Goal: Check status: Check status

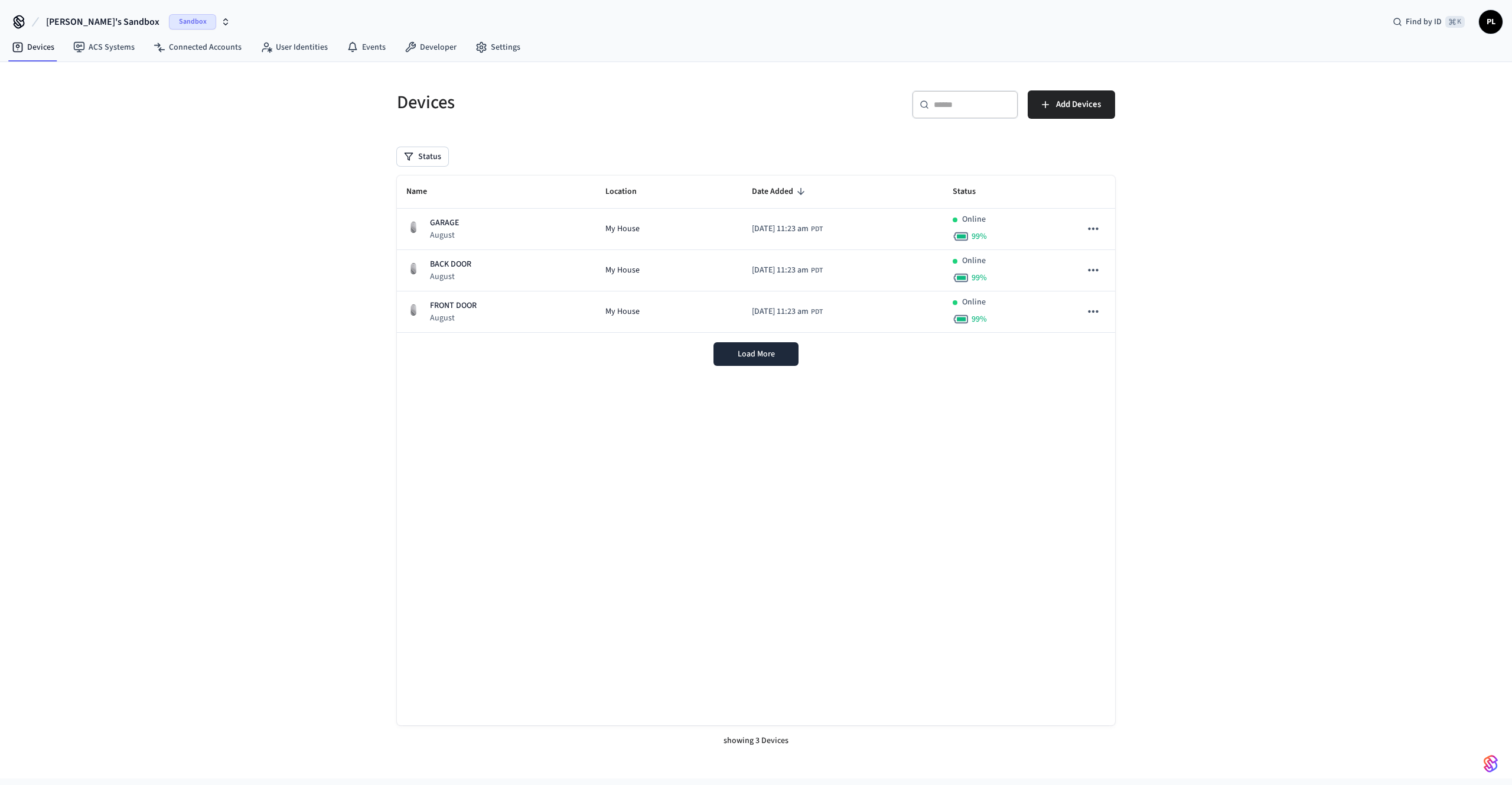
click at [87, 18] on span "[PERSON_NAME]'s Sandbox" at bounding box center [103, 22] width 114 height 14
click at [71, 98] on span "[PERSON_NAME] Sandbox" at bounding box center [65, 98] width 92 height 12
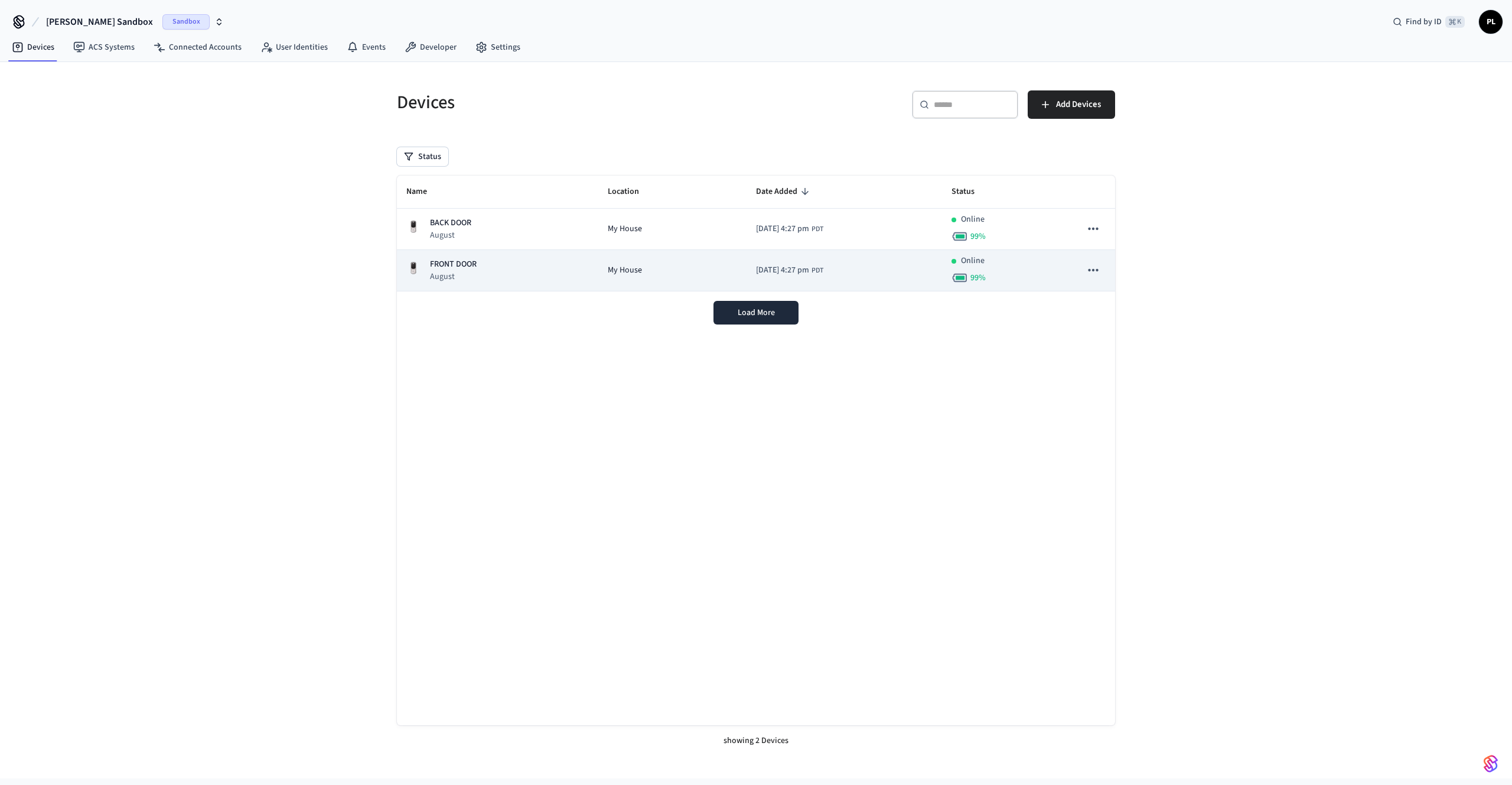
click at [506, 265] on div "FRONT DOOR August" at bounding box center [497, 270] width 182 height 24
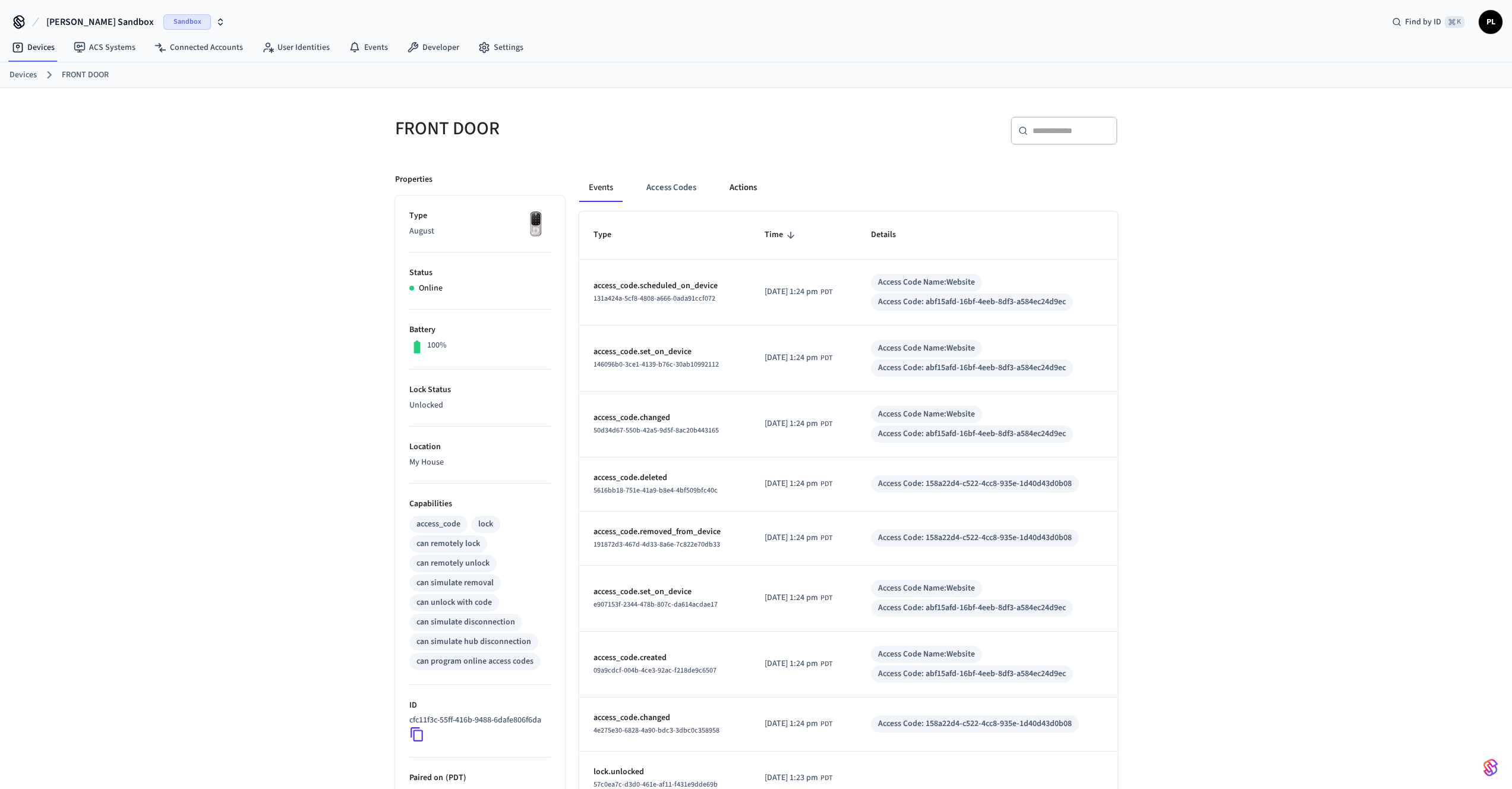
click at [730, 187] on button "Actions" at bounding box center [742, 188] width 47 height 29
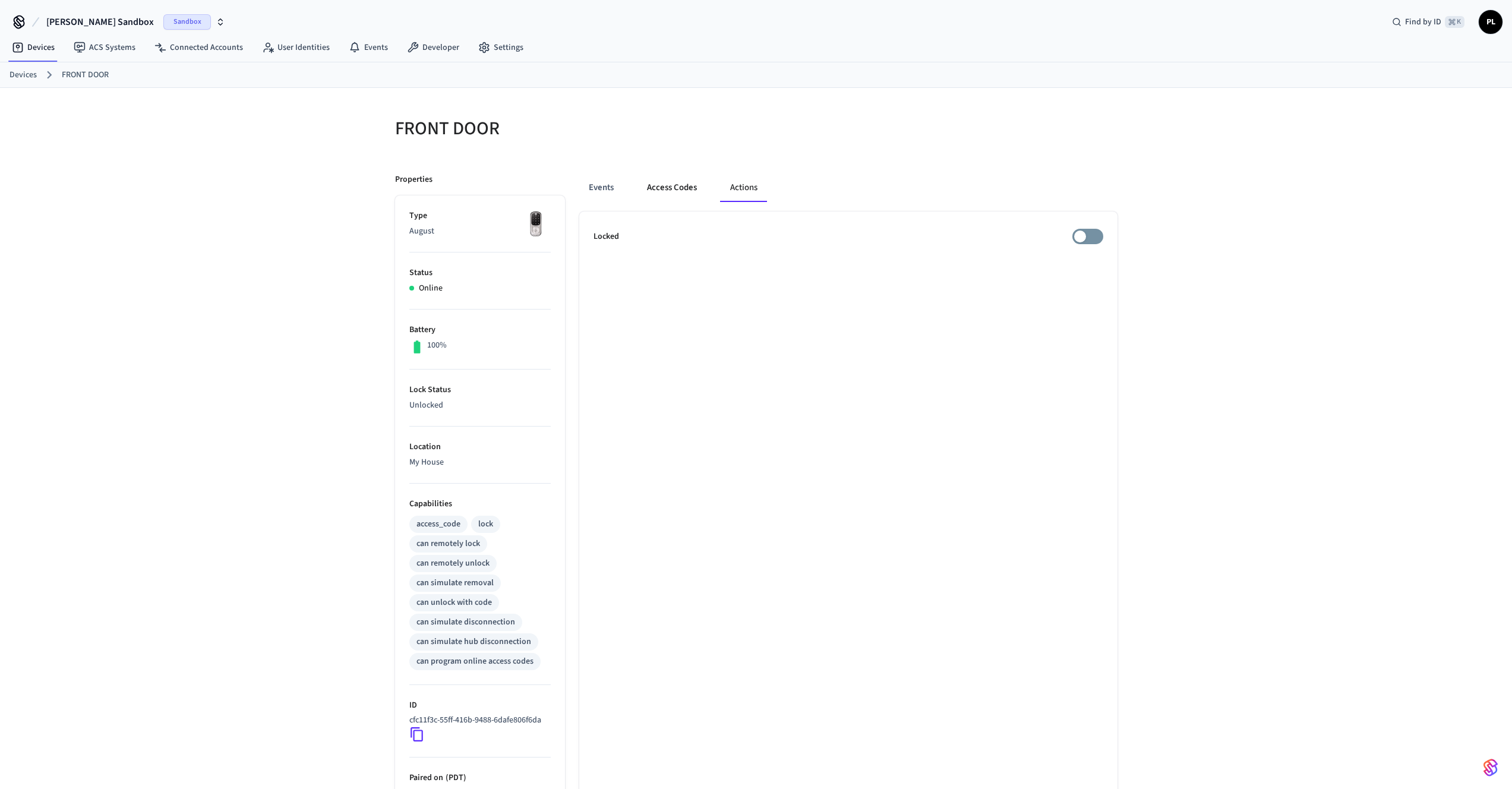
click at [686, 184] on button "Access Codes" at bounding box center [671, 188] width 68 height 29
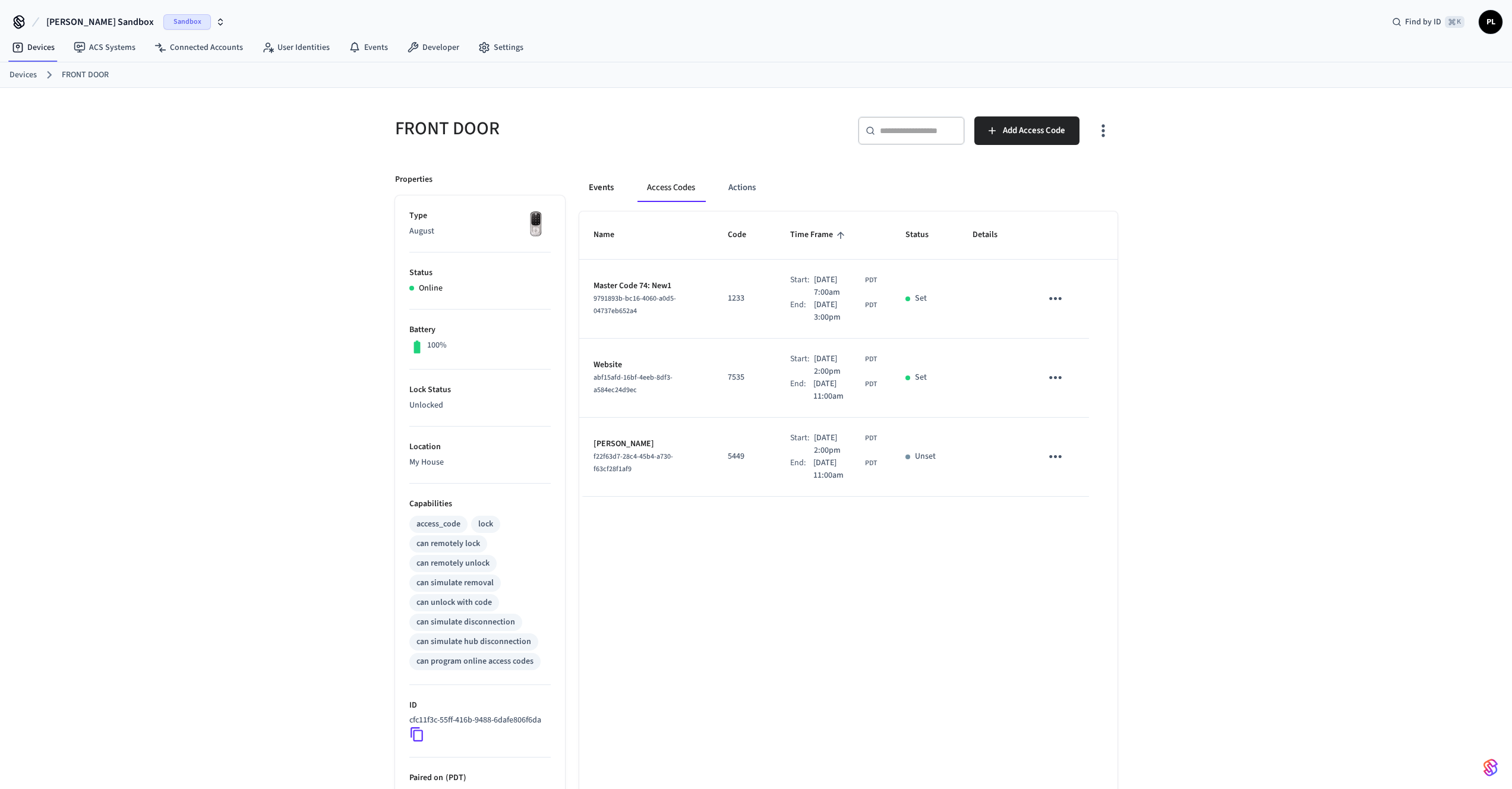
click at [612, 186] on button "Events" at bounding box center [601, 188] width 44 height 29
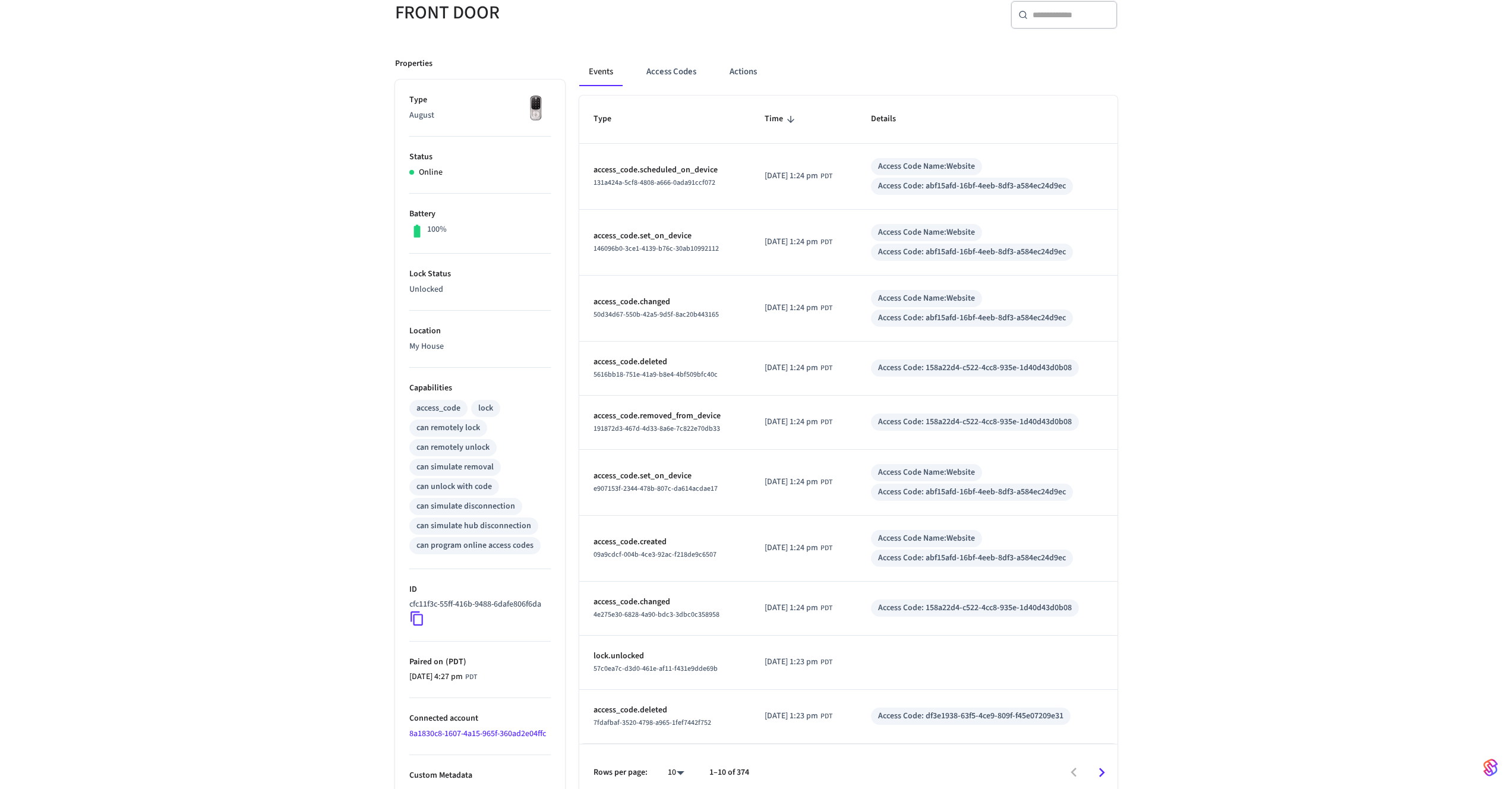
scroll to position [129, 0]
